Goal: Communication & Community: Answer question/provide support

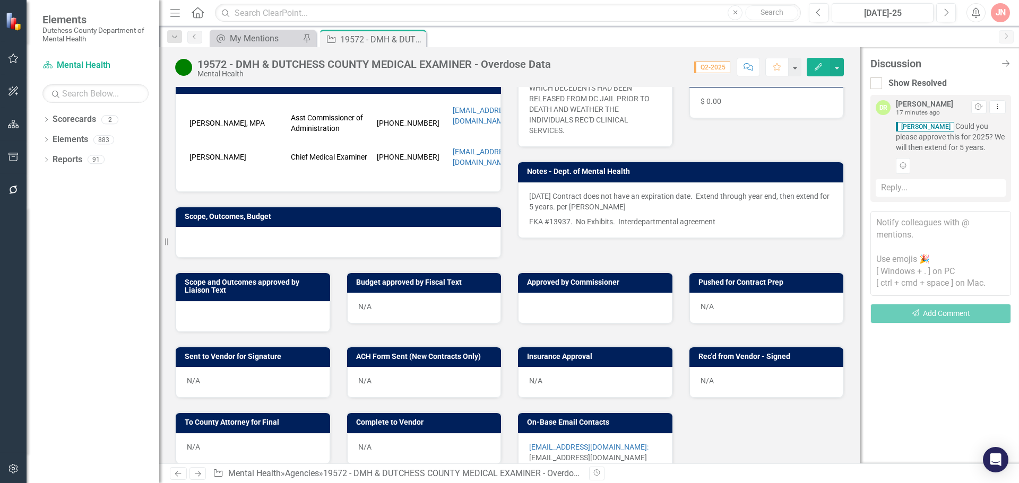
scroll to position [226, 0]
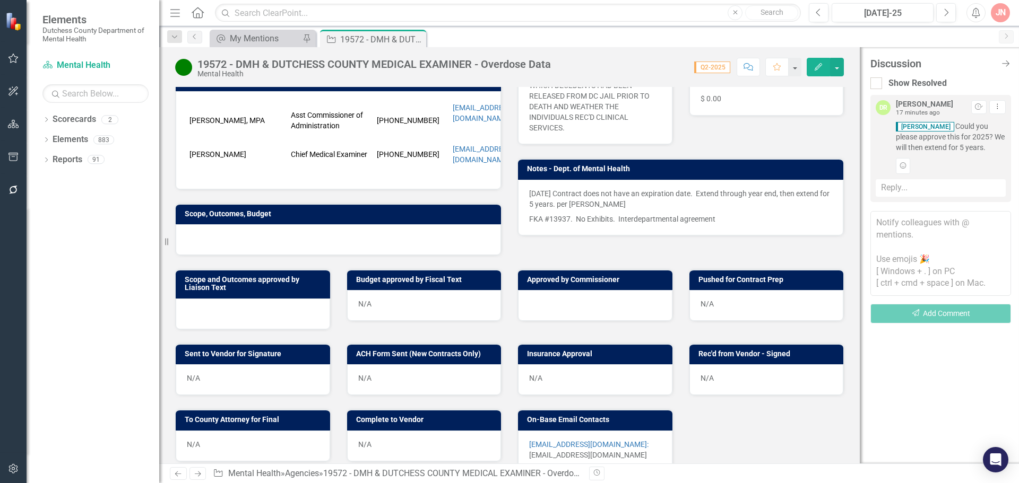
click at [573, 295] on div at bounding box center [595, 305] width 154 height 31
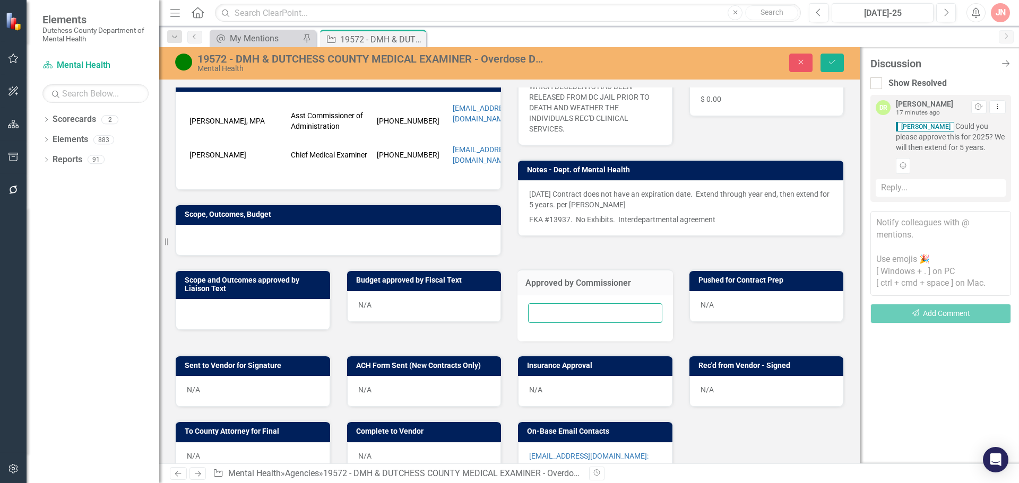
click at [565, 304] on input "text" at bounding box center [595, 314] width 134 height 20
click at [426, 239] on div at bounding box center [338, 240] width 325 height 31
click at [801, 62] on icon "button" at bounding box center [801, 62] width 5 height 5
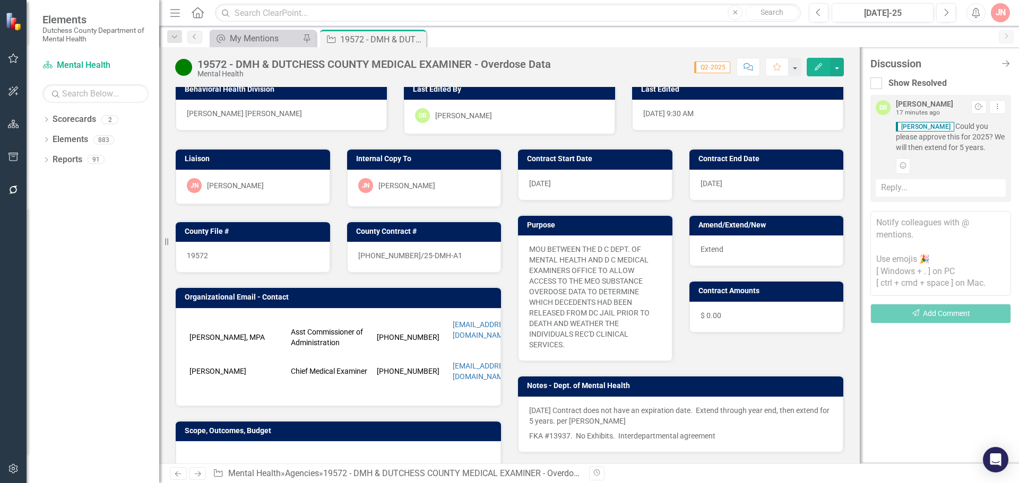
scroll to position [0, 0]
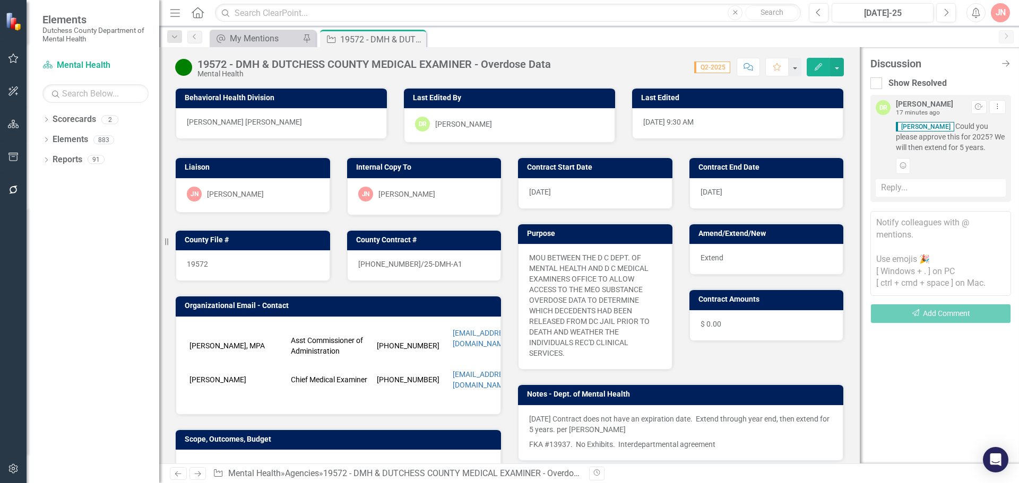
click at [919, 253] on textarea at bounding box center [940, 253] width 141 height 85
click at [914, 184] on div "Reply..." at bounding box center [941, 188] width 130 height 18
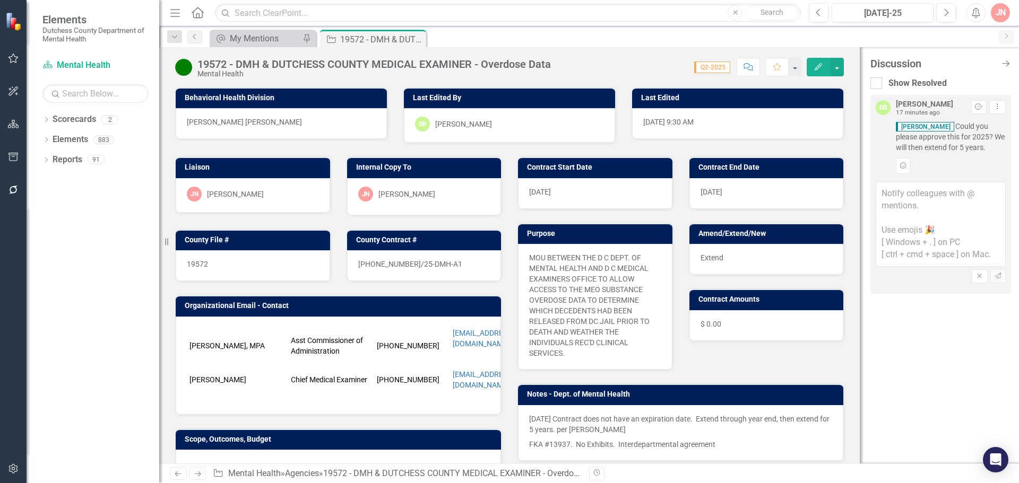
click at [912, 197] on textarea at bounding box center [941, 224] width 130 height 85
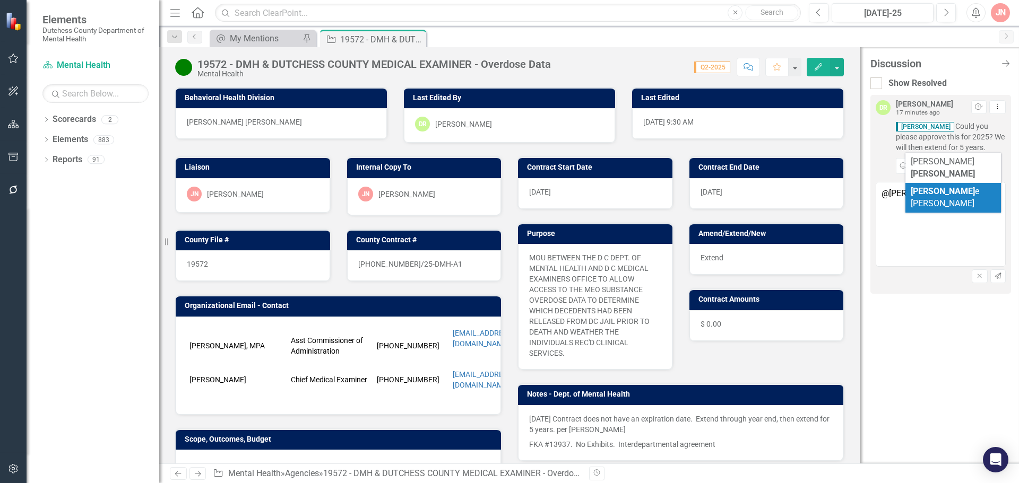
click at [928, 186] on span "Dian e Richard" at bounding box center [945, 197] width 68 height 22
type textarea "@Diane Richard - I don't see the document?"
click at [1003, 276] on button "Send" at bounding box center [997, 277] width 15 height 14
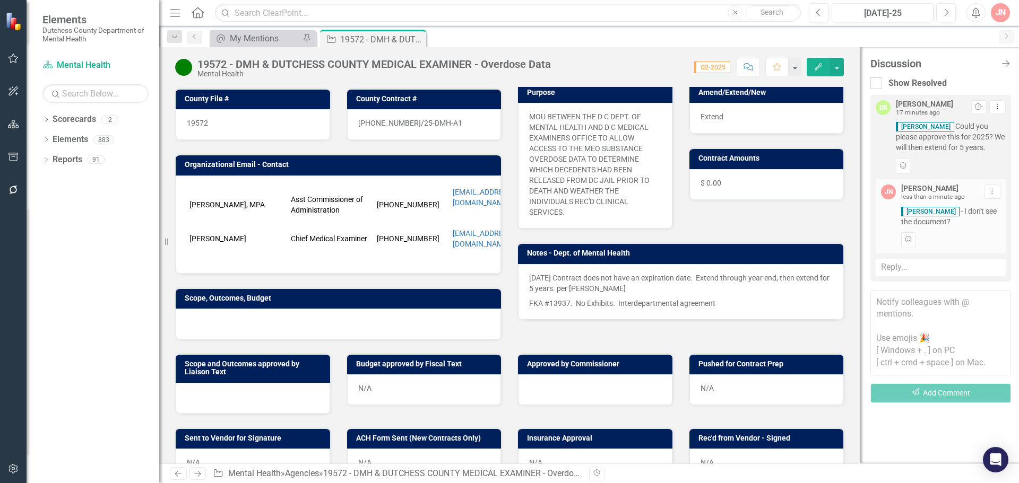
scroll to position [146, 0]
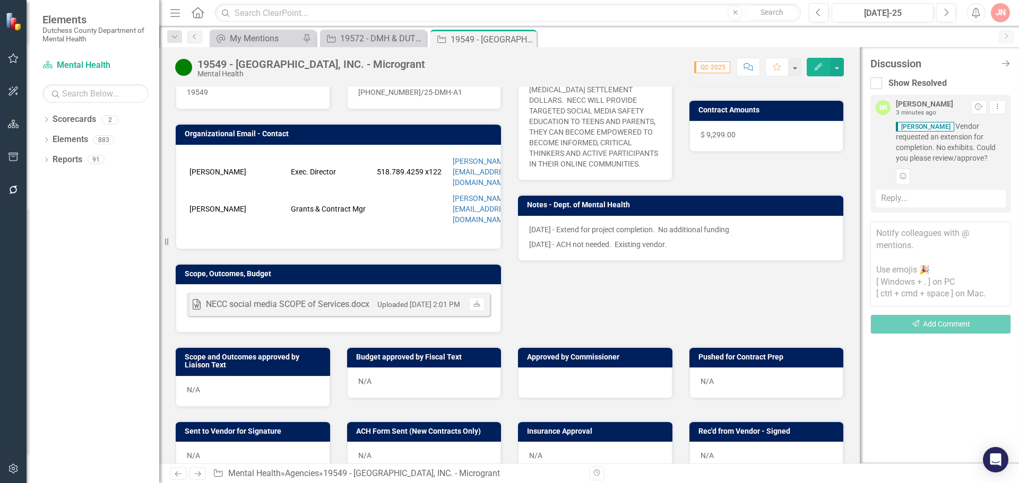
scroll to position [212, 0]
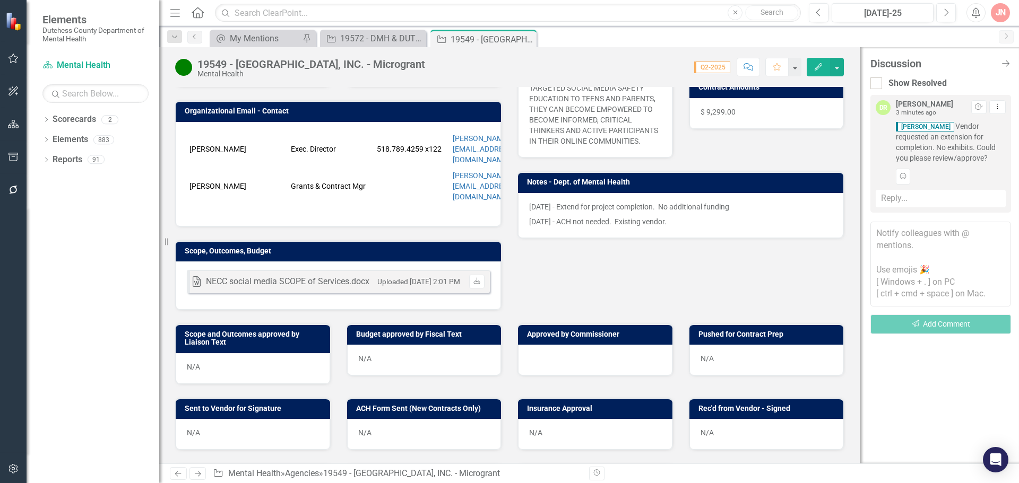
click at [589, 345] on div at bounding box center [595, 360] width 154 height 31
click at [588, 345] on div at bounding box center [595, 360] width 154 height 31
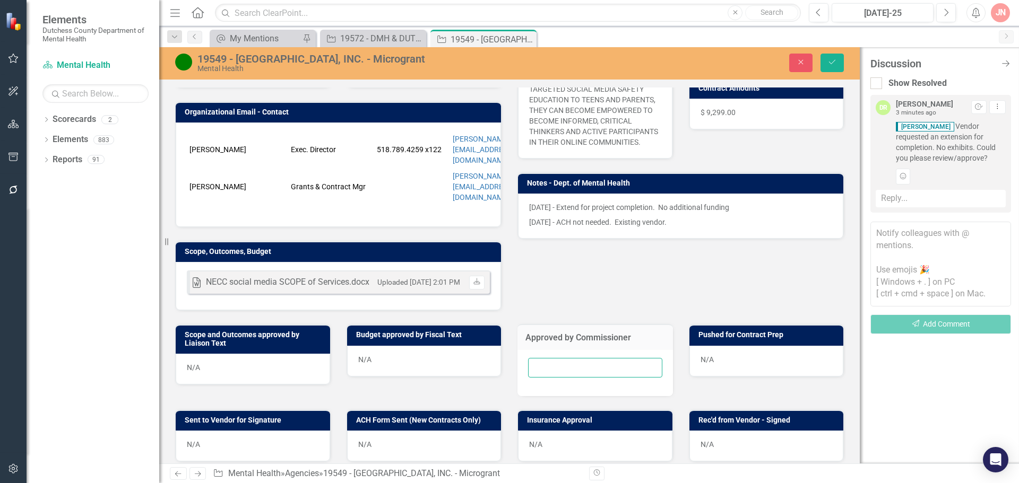
click at [585, 358] on input "text" at bounding box center [595, 368] width 134 height 20
type input "[DATE]"
click at [839, 66] on button "Save" at bounding box center [831, 63] width 23 height 19
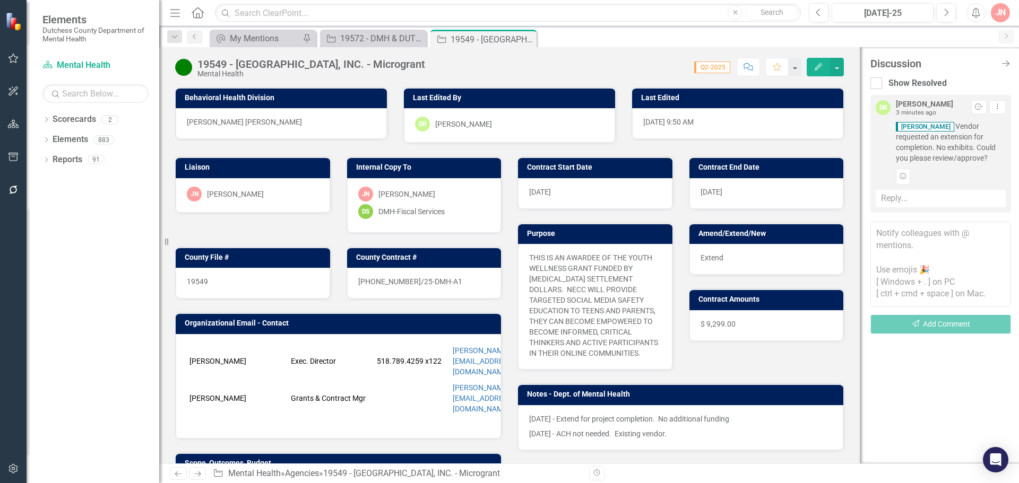
click at [904, 198] on div "Reply..." at bounding box center [941, 199] width 130 height 18
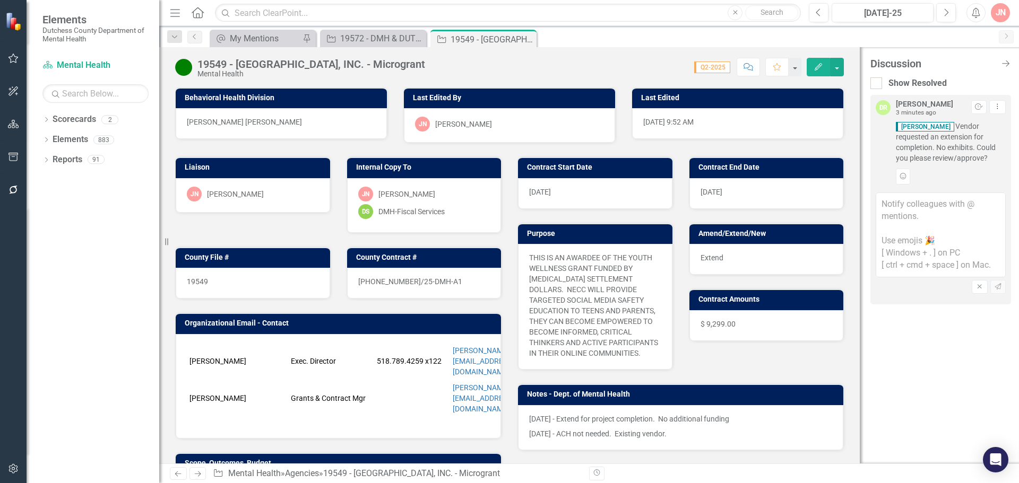
click at [905, 206] on textarea at bounding box center [941, 235] width 130 height 85
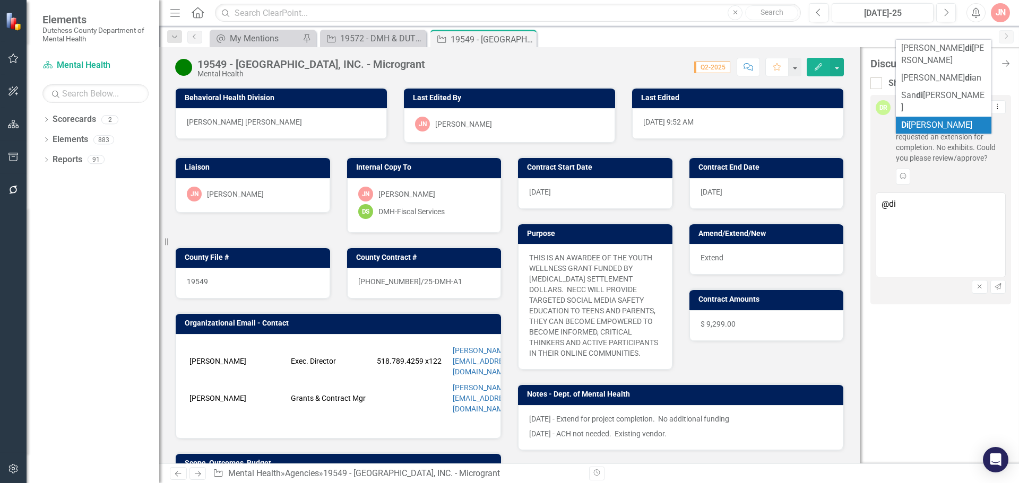
click at [945, 120] on span "[PERSON_NAME]" at bounding box center [936, 125] width 71 height 10
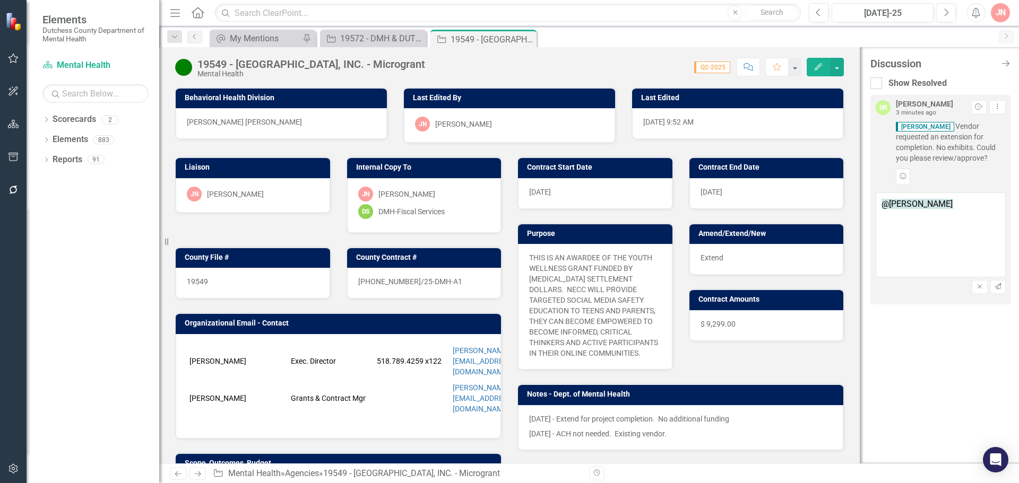
click at [977, 205] on textarea "@[PERSON_NAME]" at bounding box center [941, 235] width 130 height 85
type textarea "@[PERSON_NAME] -approved!"
click at [999, 288] on icon "Send" at bounding box center [998, 287] width 8 height 6
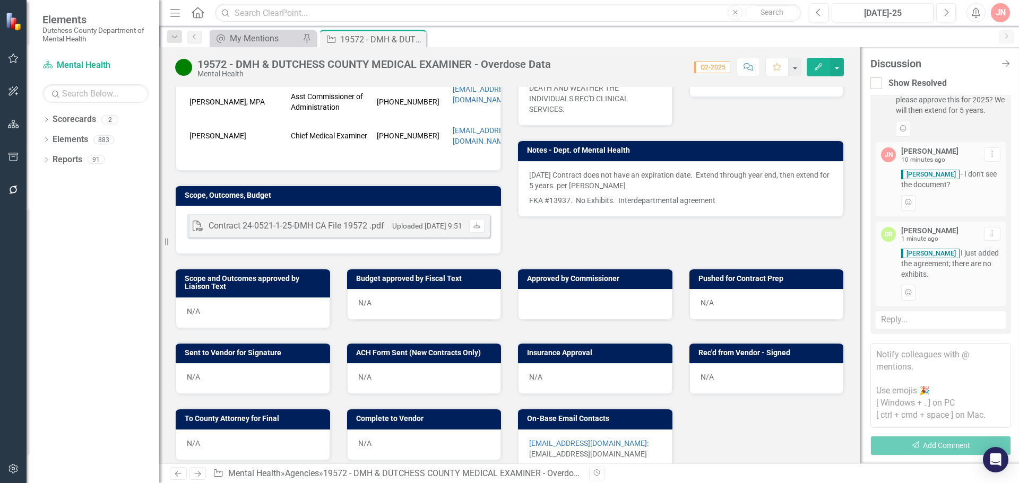
scroll to position [235, 0]
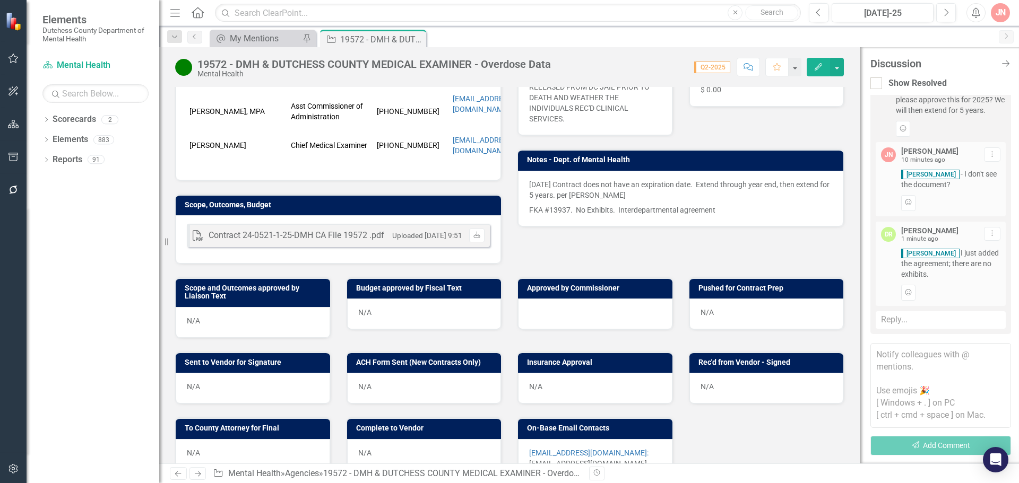
click at [316, 230] on div "Contract 24-0521-1-25-DMH CA File 19572 .pdf" at bounding box center [297, 236] width 176 height 12
click at [475, 232] on icon "Download" at bounding box center [477, 235] width 8 height 6
click at [899, 319] on div "Reply..." at bounding box center [941, 321] width 130 height 18
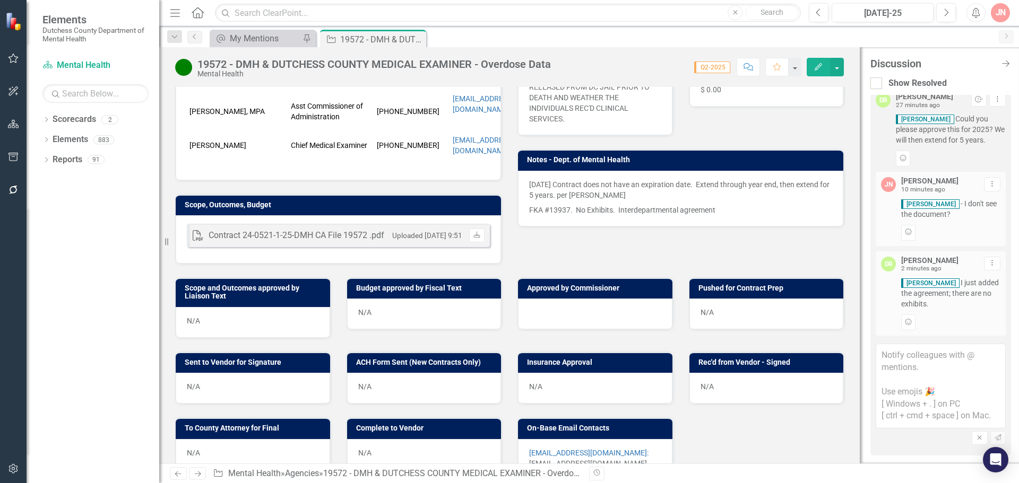
click at [583, 299] on div at bounding box center [595, 314] width 154 height 31
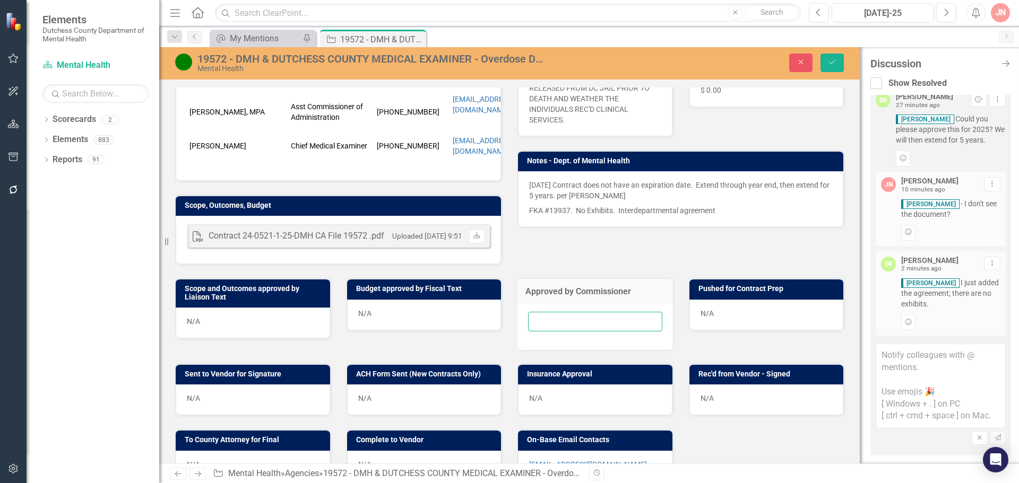
click at [575, 312] on input "text" at bounding box center [595, 322] width 134 height 20
type input "[DATE]"
click at [836, 51] on div "19572 - DMH & DUTCHESS COUNTY MEDICAL EXAMINER - Overdose Data Mental Health Cl…" at bounding box center [509, 63] width 701 height 32
click at [833, 62] on icon "Save" at bounding box center [832, 61] width 10 height 7
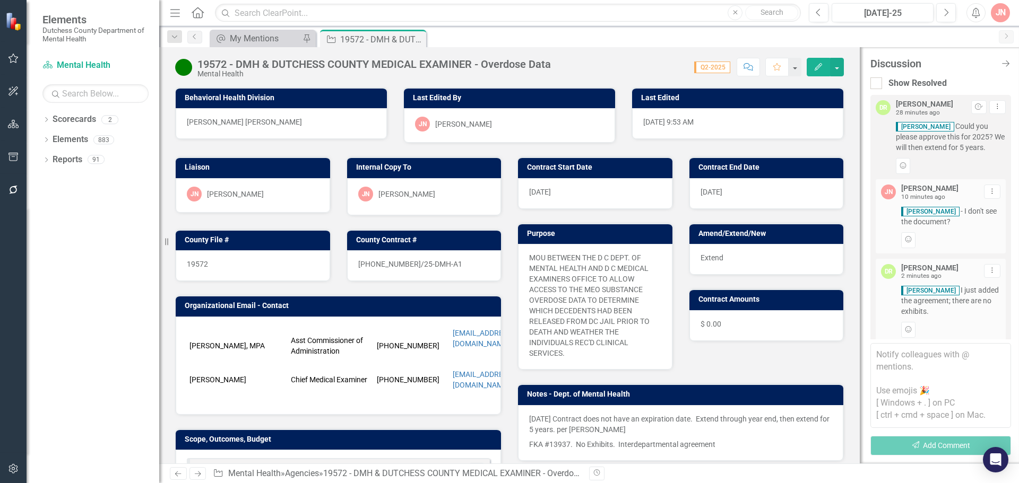
click at [905, 368] on textarea at bounding box center [940, 385] width 141 height 85
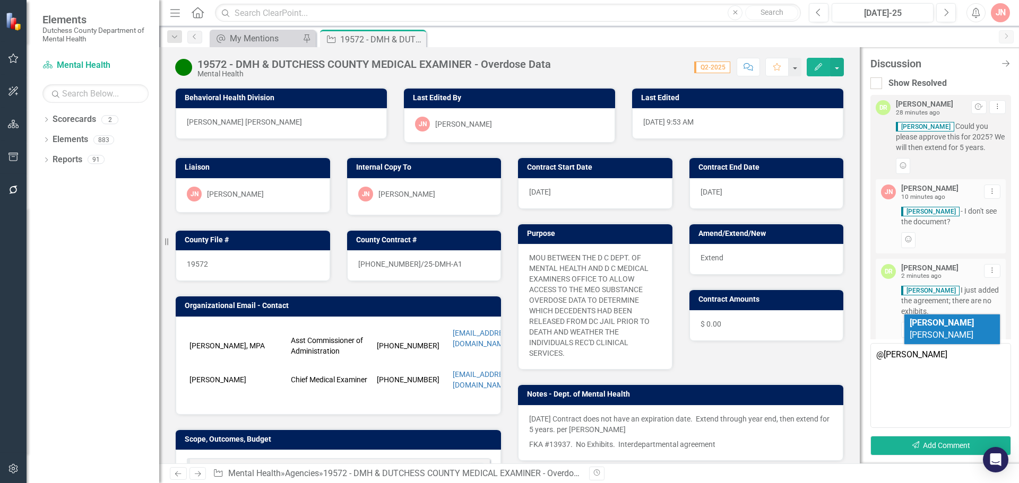
click at [936, 322] on span "Diane Richard" at bounding box center [942, 329] width 64 height 22
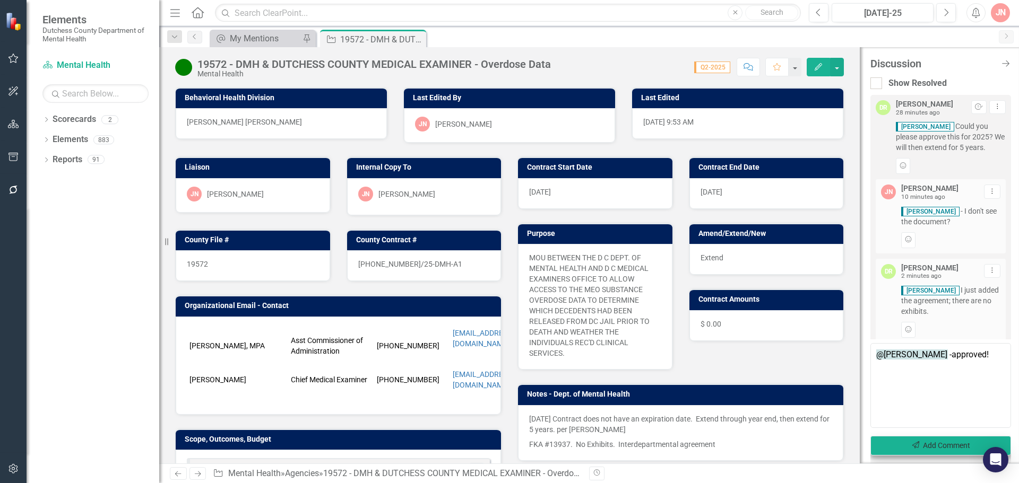
type textarea "@[PERSON_NAME] -approved!"
click at [951, 446] on button "Send Add Comment" at bounding box center [940, 446] width 141 height 20
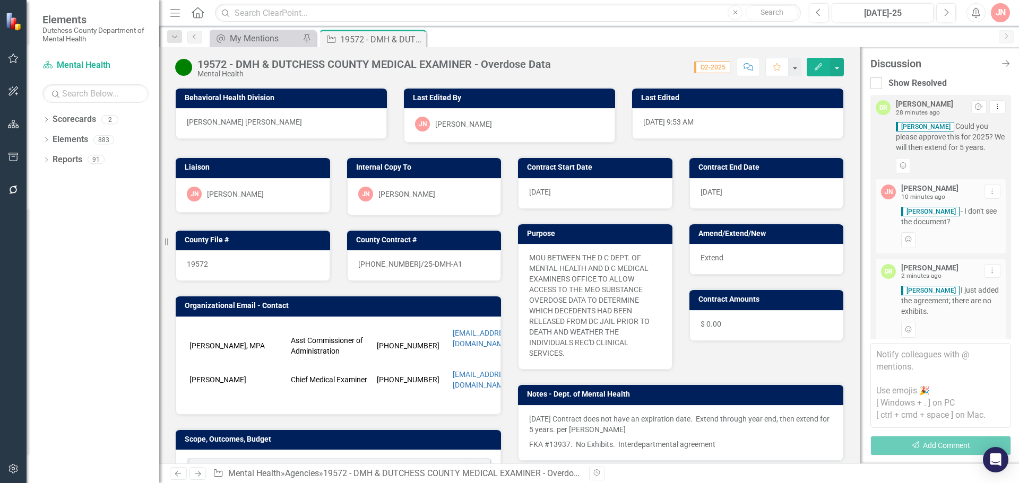
scroll to position [139, 0]
